Goal: Complete application form

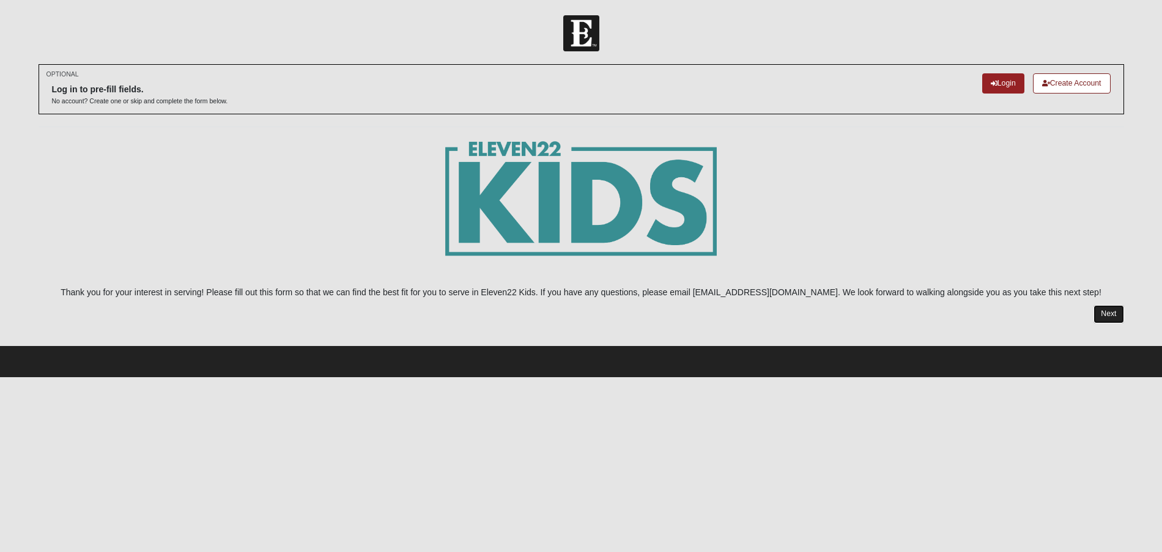
click at [1100, 313] on link "Next" at bounding box center [1109, 314] width 30 height 18
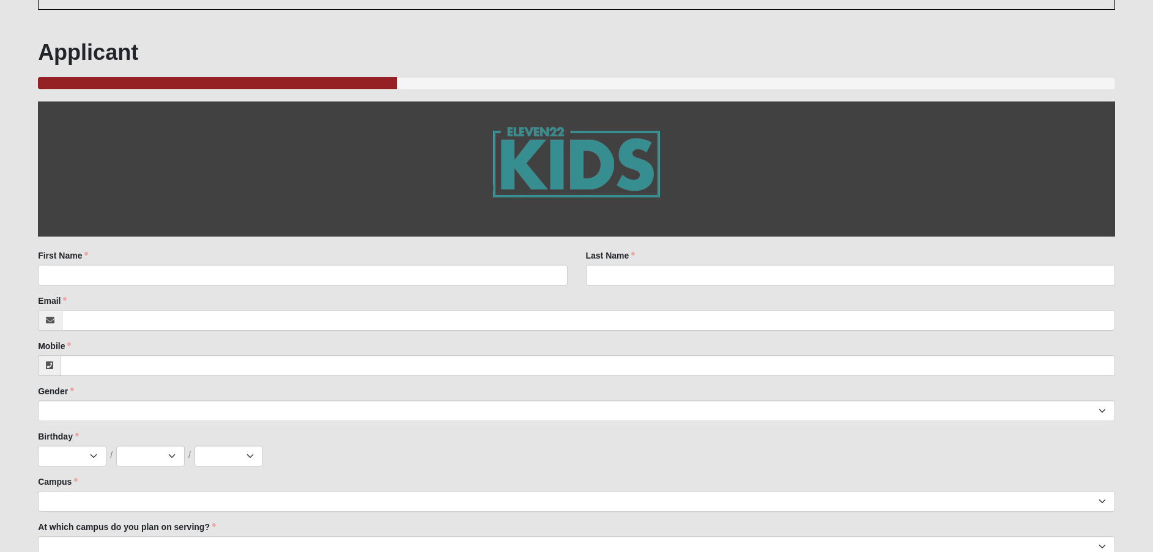
scroll to position [122, 0]
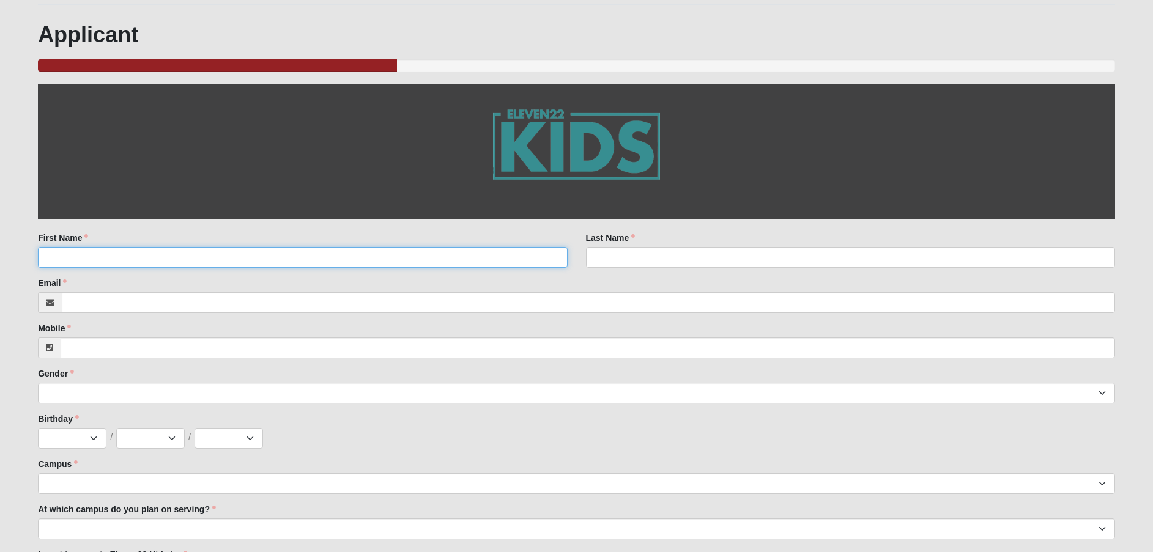
click at [137, 254] on input "First Name" at bounding box center [302, 257] width 529 height 21
